Goal: Transaction & Acquisition: Purchase product/service

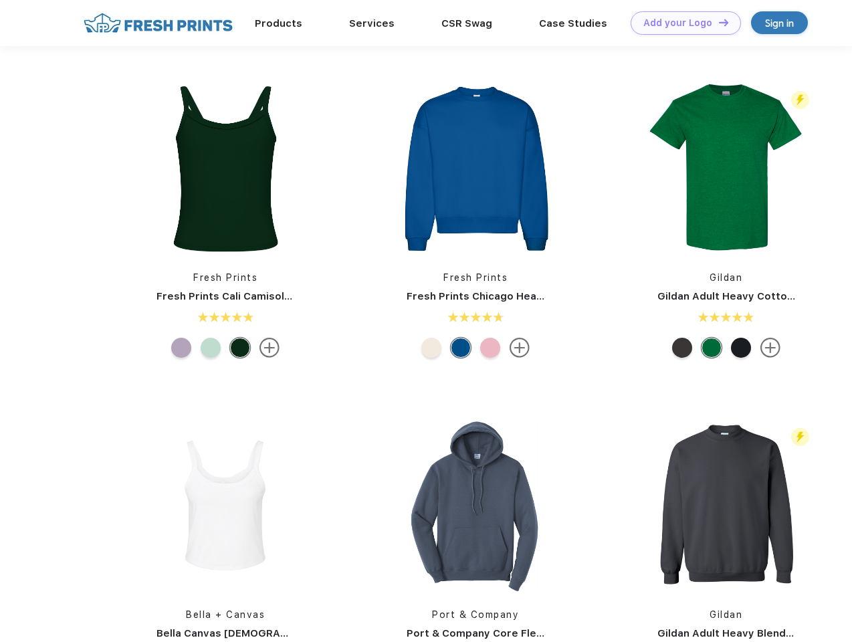
scroll to position [1, 0]
click at [681, 23] on link "Add your Logo Design Tool" at bounding box center [686, 22] width 110 height 23
click at [0, 0] on div "Design Tool" at bounding box center [0, 0] width 0 height 0
click at [718, 22] on link "Add your Logo Design Tool" at bounding box center [686, 22] width 110 height 23
click at [225, 169] on img at bounding box center [225, 169] width 178 height 178
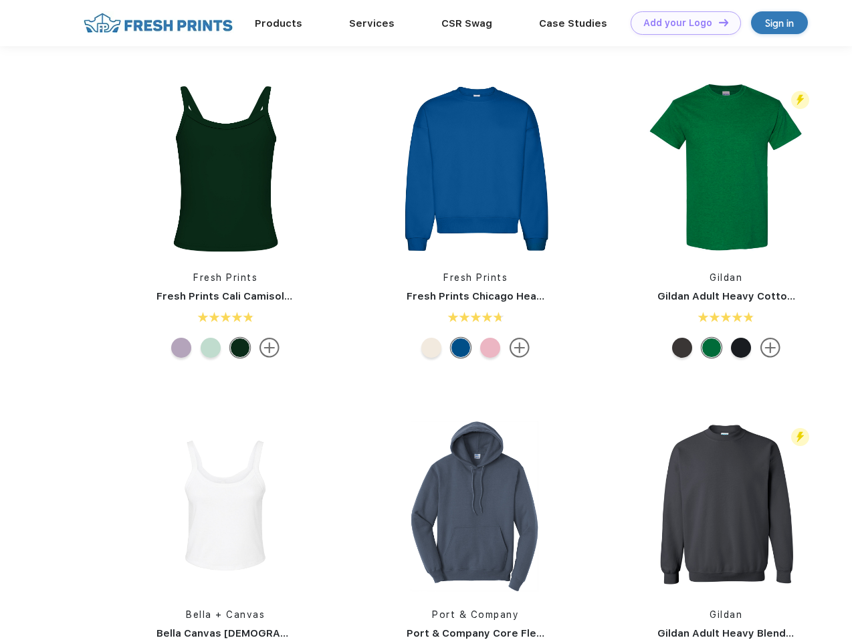
click at [181, 348] on div at bounding box center [181, 348] width 20 height 20
click at [211, 348] on div at bounding box center [211, 348] width 20 height 20
click at [240, 348] on div at bounding box center [240, 348] width 20 height 20
click at [476, 169] on img at bounding box center [476, 169] width 178 height 178
click at [431, 348] on div at bounding box center [431, 348] width 20 height 20
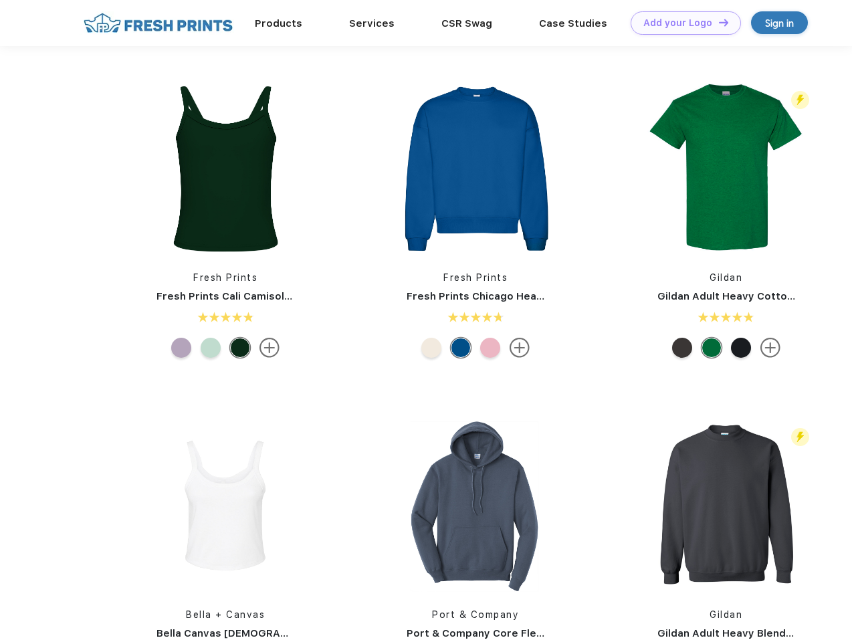
click at [461, 348] on div at bounding box center [461, 348] width 20 height 20
